Goal: Information Seeking & Learning: Learn about a topic

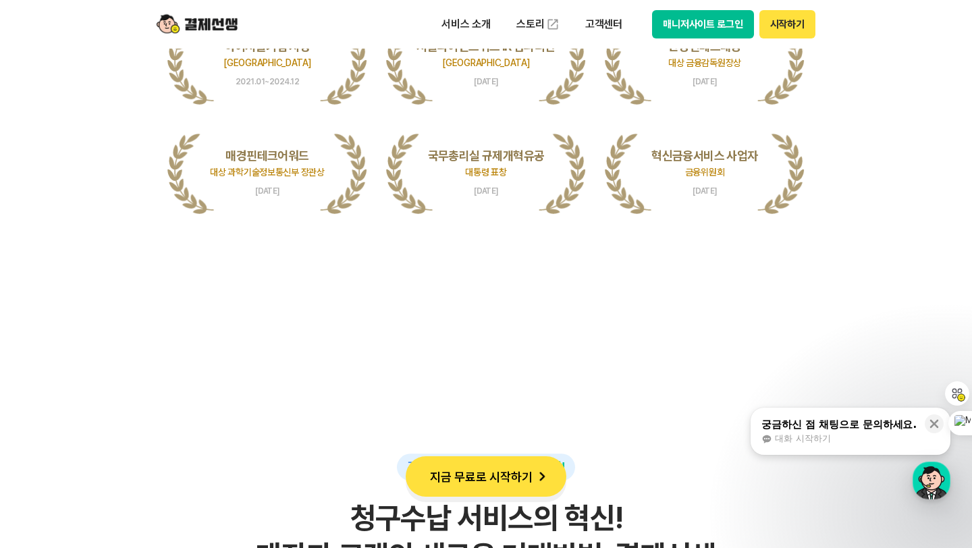
scroll to position [3145, 0]
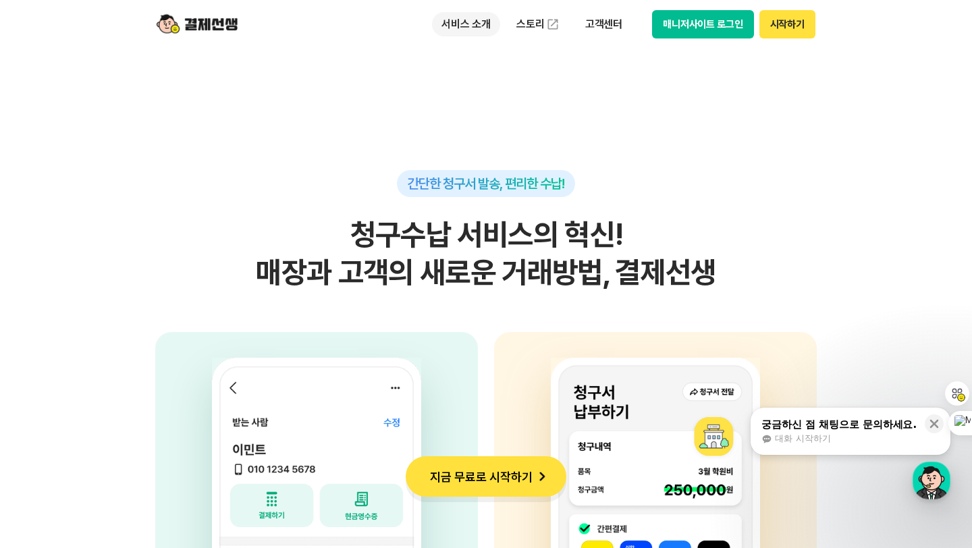
click at [475, 30] on p "서비스 소개" at bounding box center [466, 24] width 68 height 24
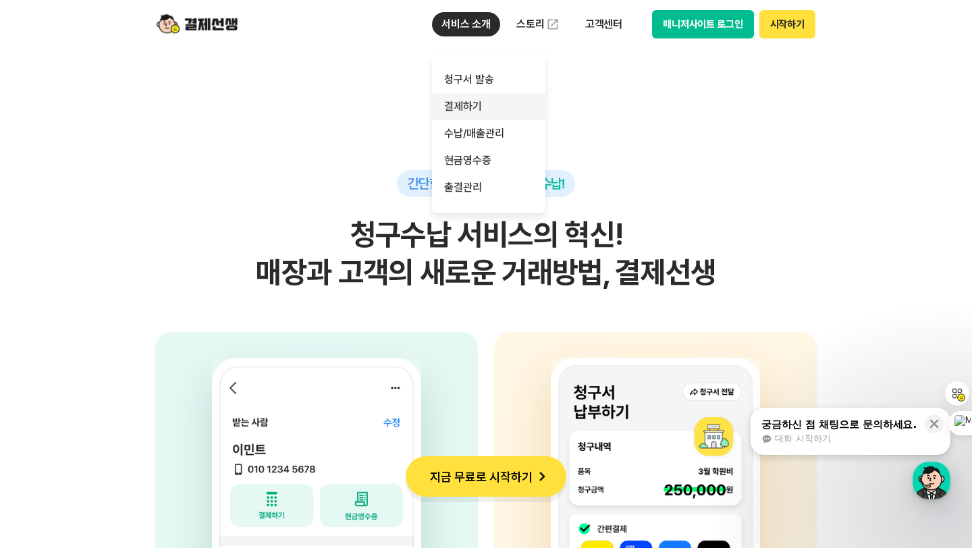
click at [468, 113] on link "결제하기" at bounding box center [488, 106] width 113 height 27
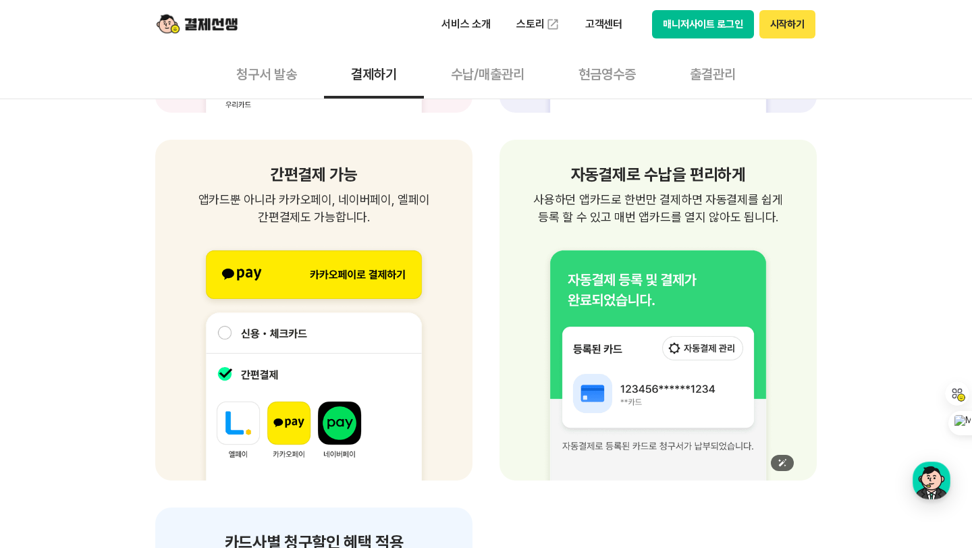
scroll to position [1788, 0]
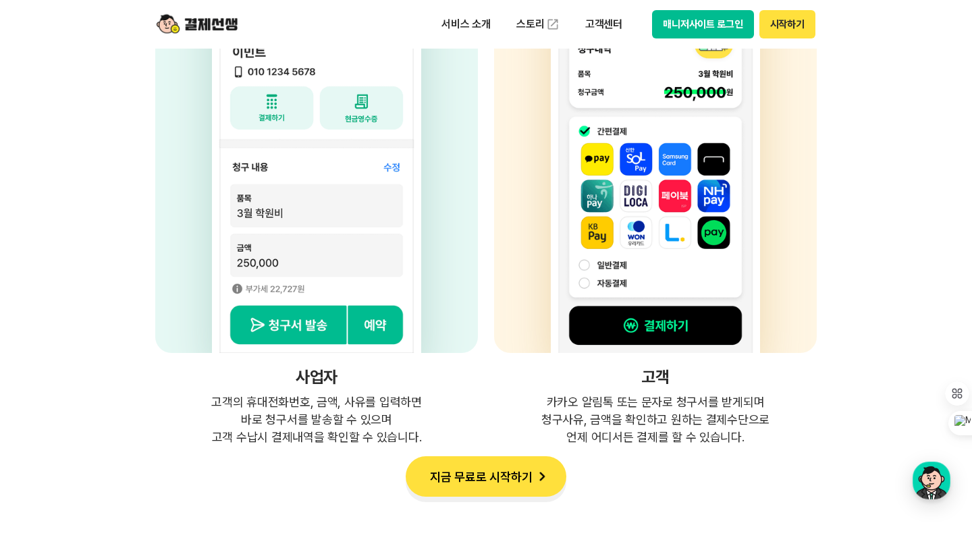
scroll to position [3559, 0]
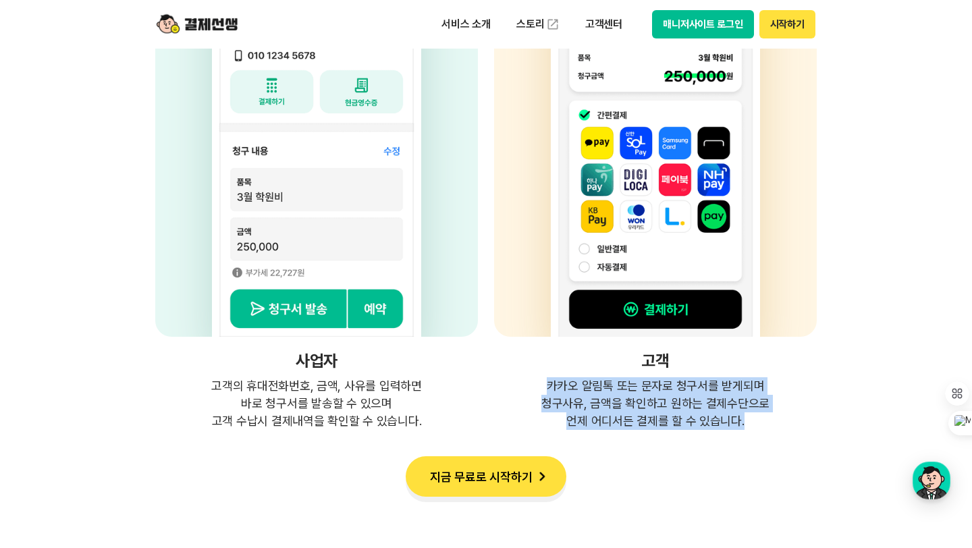
drag, startPoint x: 616, startPoint y: 375, endPoint x: 694, endPoint y: 450, distance: 108.3
click at [680, 404] on p "카카오 알림톡 또는 문자로 청구서를 받게되며 청구사유, 금액을 확인하고 원하는 결제수단으로 언제 어디서든 결제를 할 수 있습니다." at bounding box center [655, 403] width 323 height 53
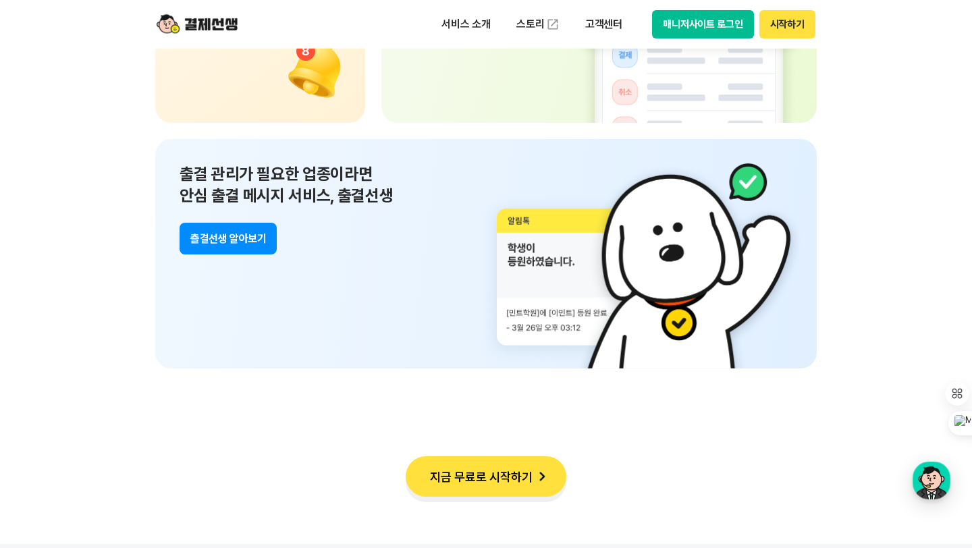
scroll to position [9696, 0]
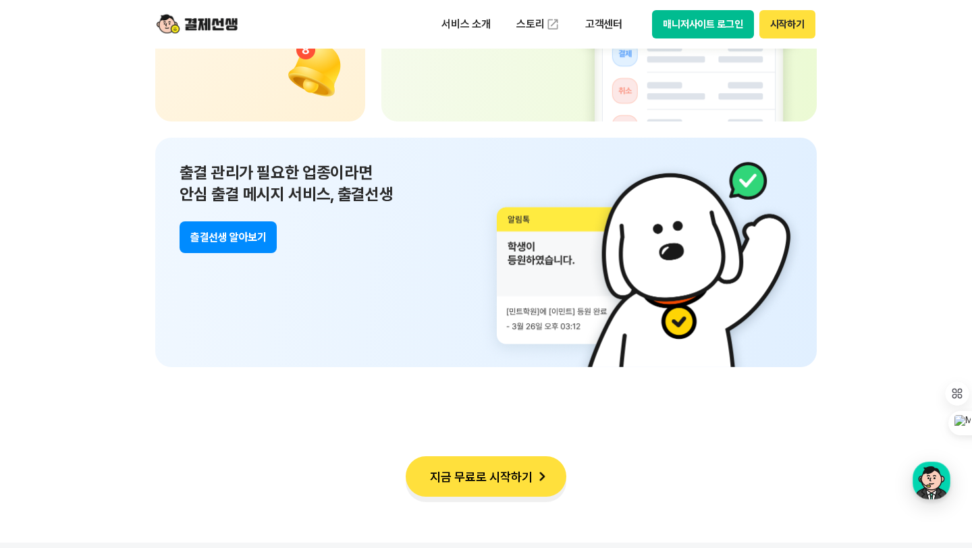
click at [528, 192] on p "출결 관리가 필요한 업종이라면 안심 출결 메시지 서비스, 출결선생" at bounding box center [485, 183] width 613 height 43
